Goal: Task Accomplishment & Management: Manage account settings

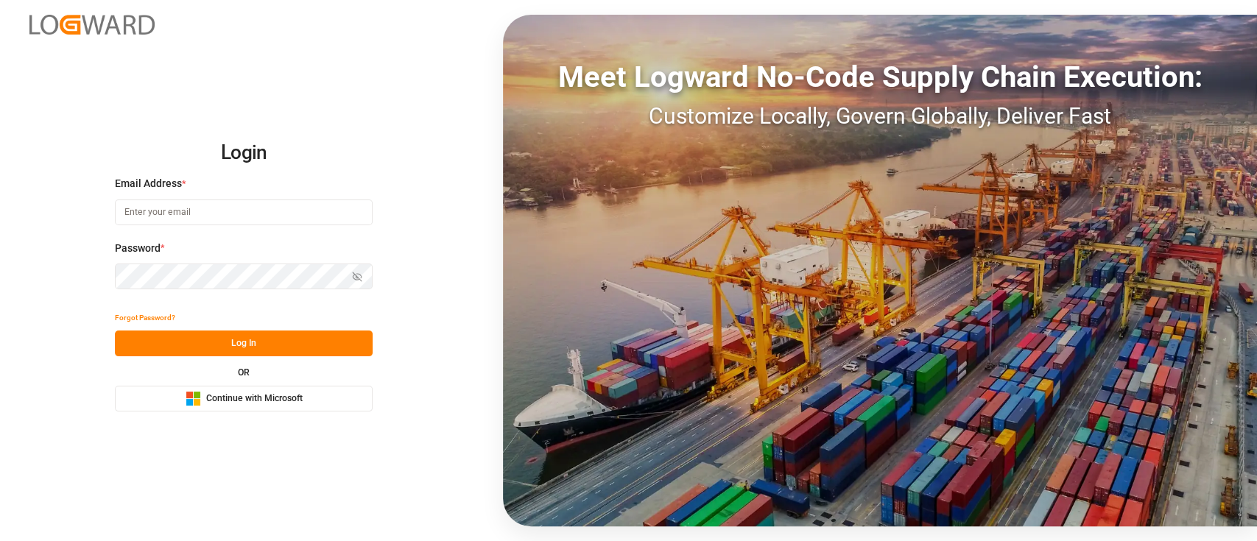
click at [265, 398] on span "Continue with Microsoft" at bounding box center [254, 399] width 96 height 13
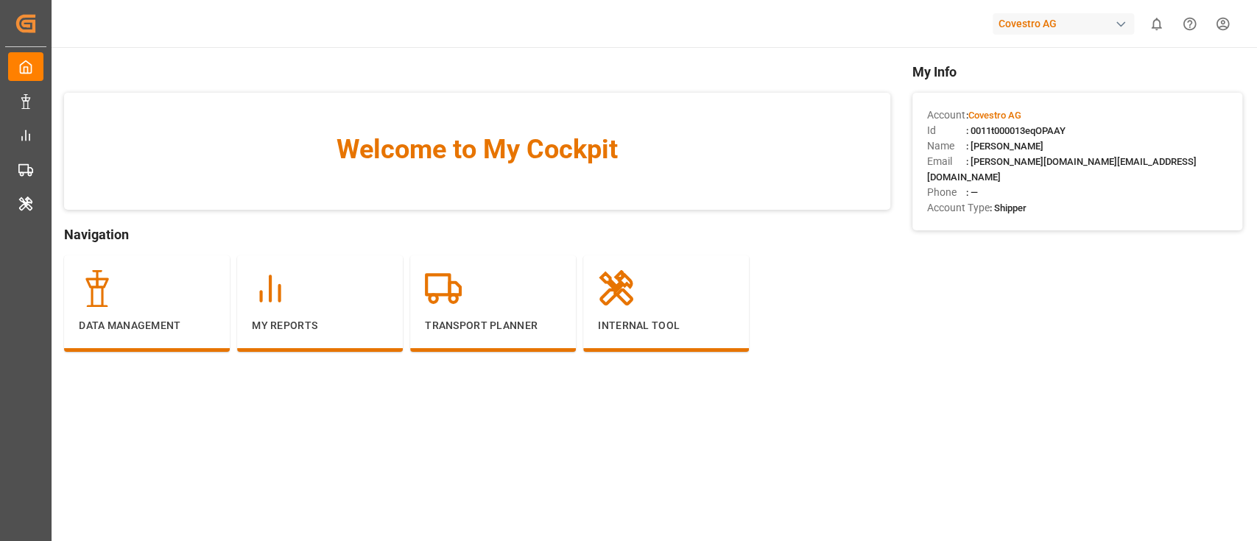
click at [1099, 27] on div "Covestro AG" at bounding box center [1063, 23] width 141 height 21
